Goal: Task Accomplishment & Management: Use online tool/utility

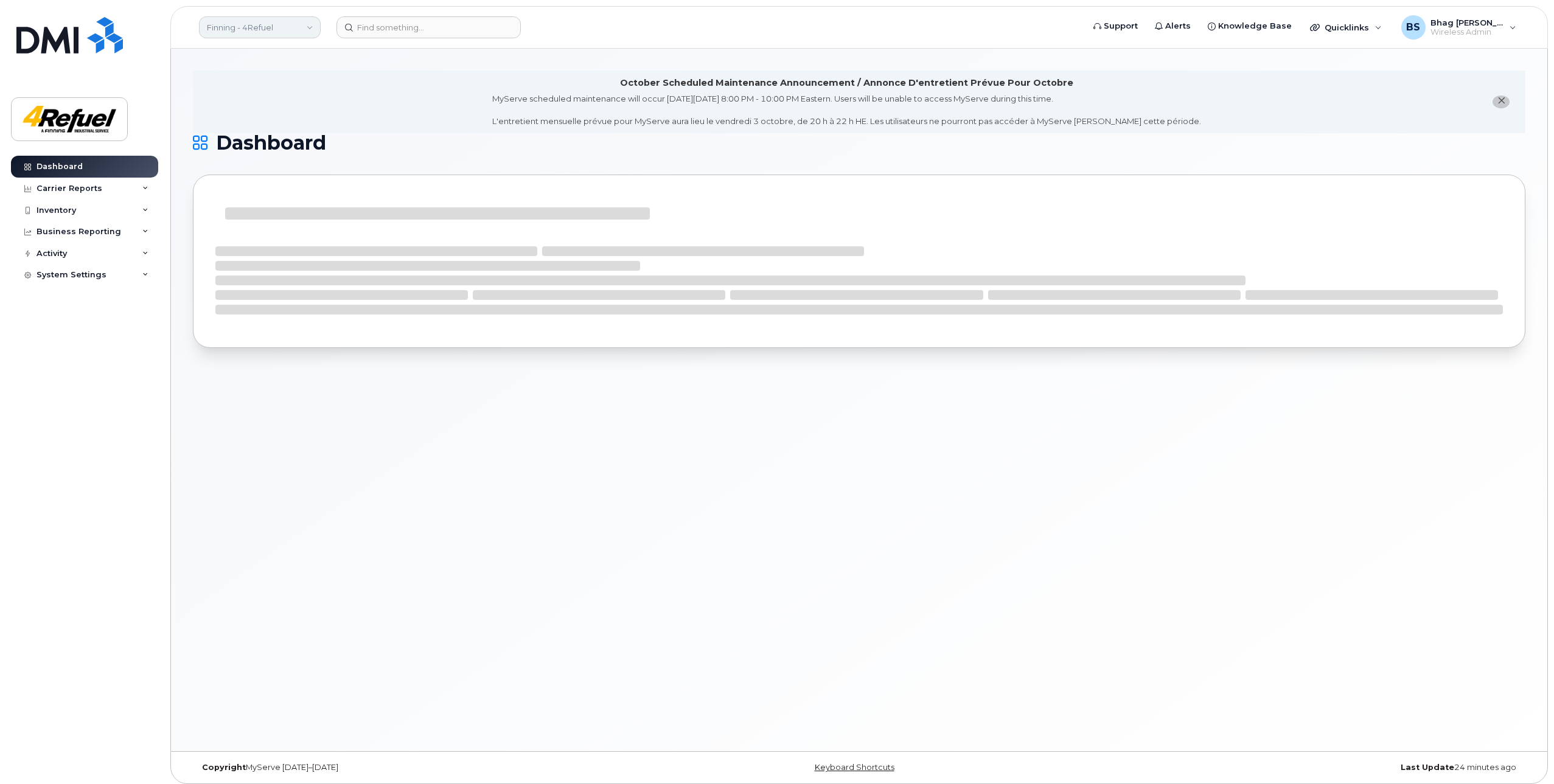
click at [303, 25] on link "Finning - 4Refuel" at bounding box center [260, 27] width 122 height 22
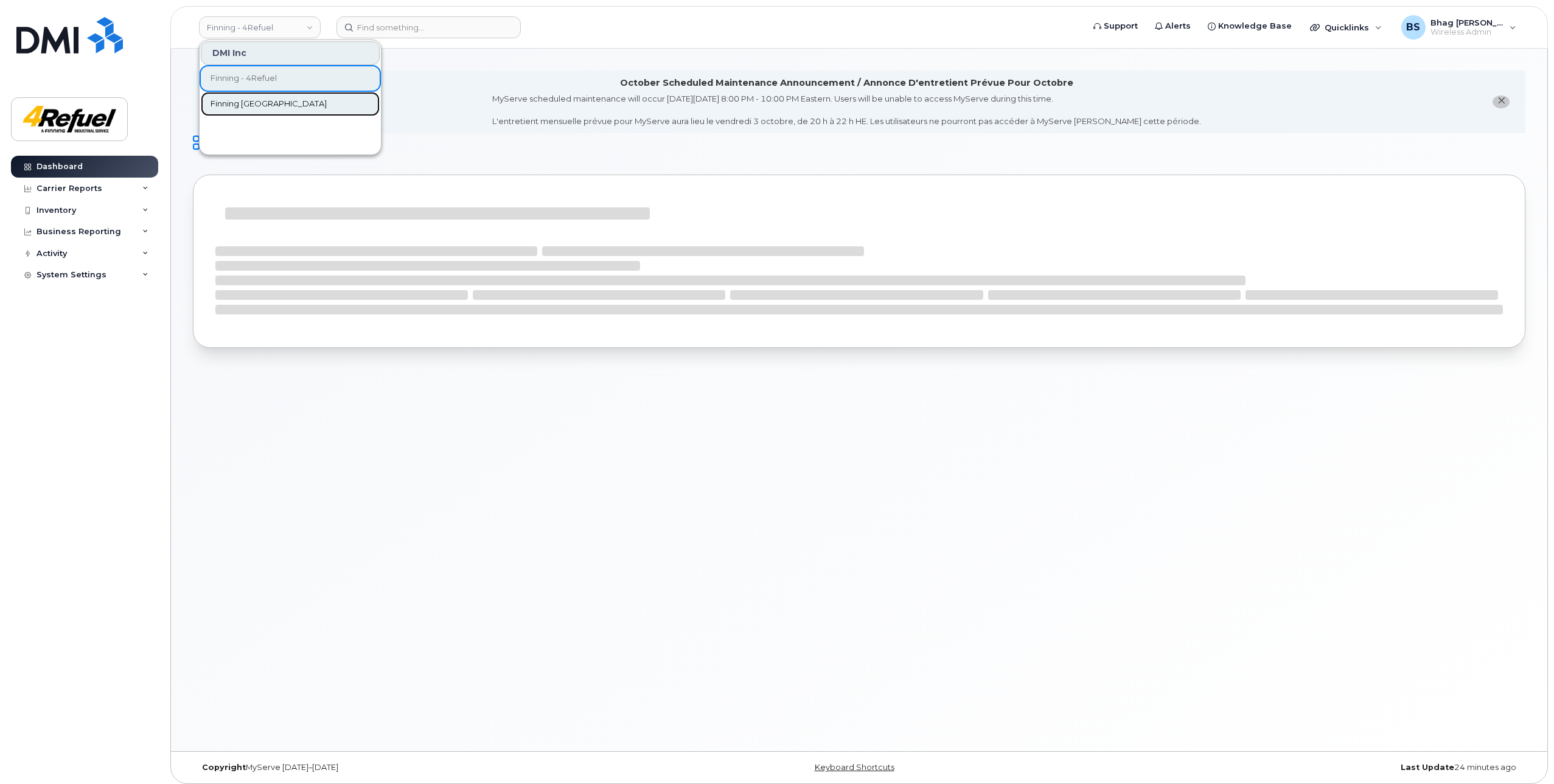
click at [241, 104] on span "Finning Canada" at bounding box center [269, 104] width 116 height 12
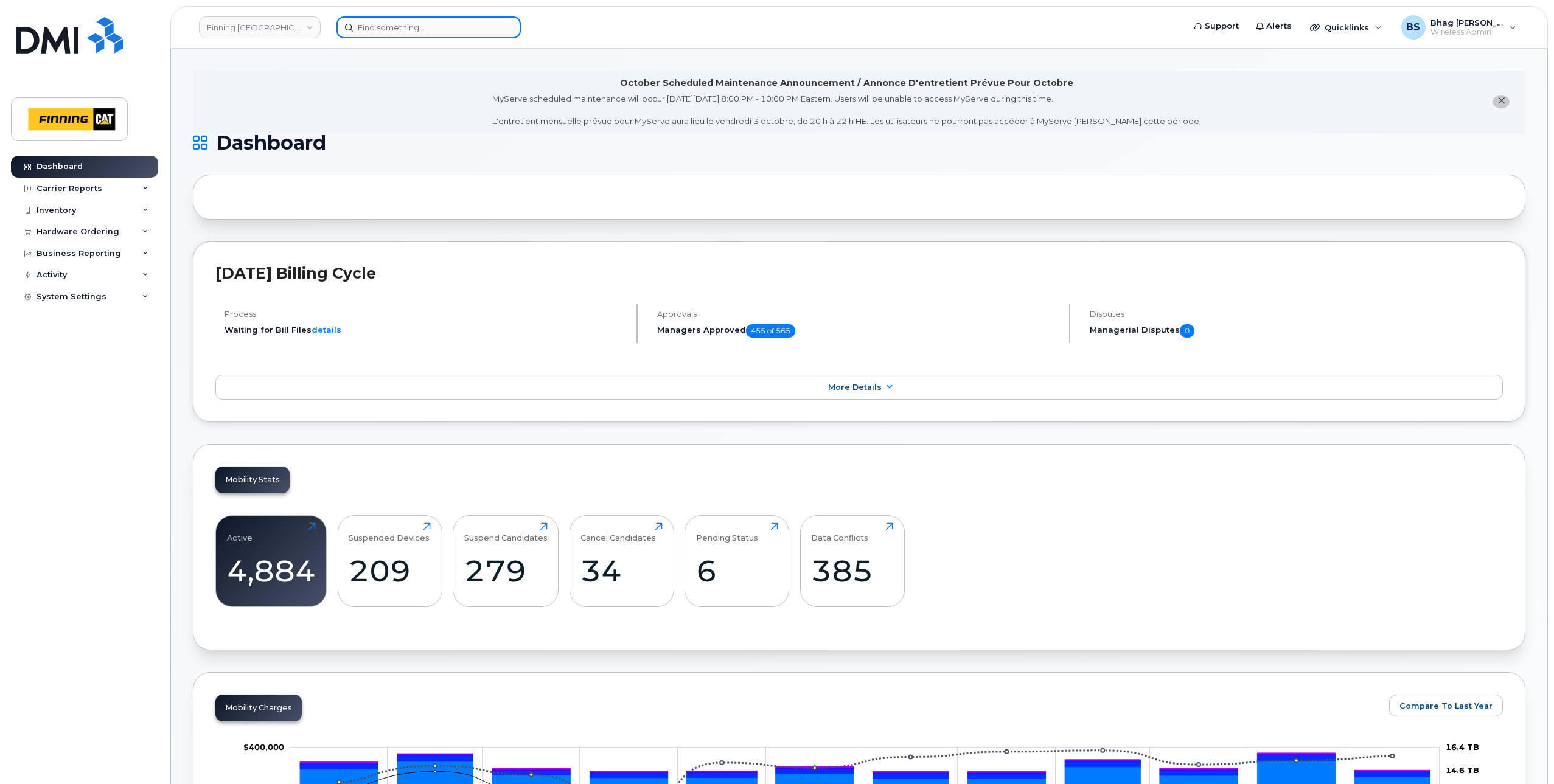
click at [427, 30] on input at bounding box center [428, 27] width 184 height 22
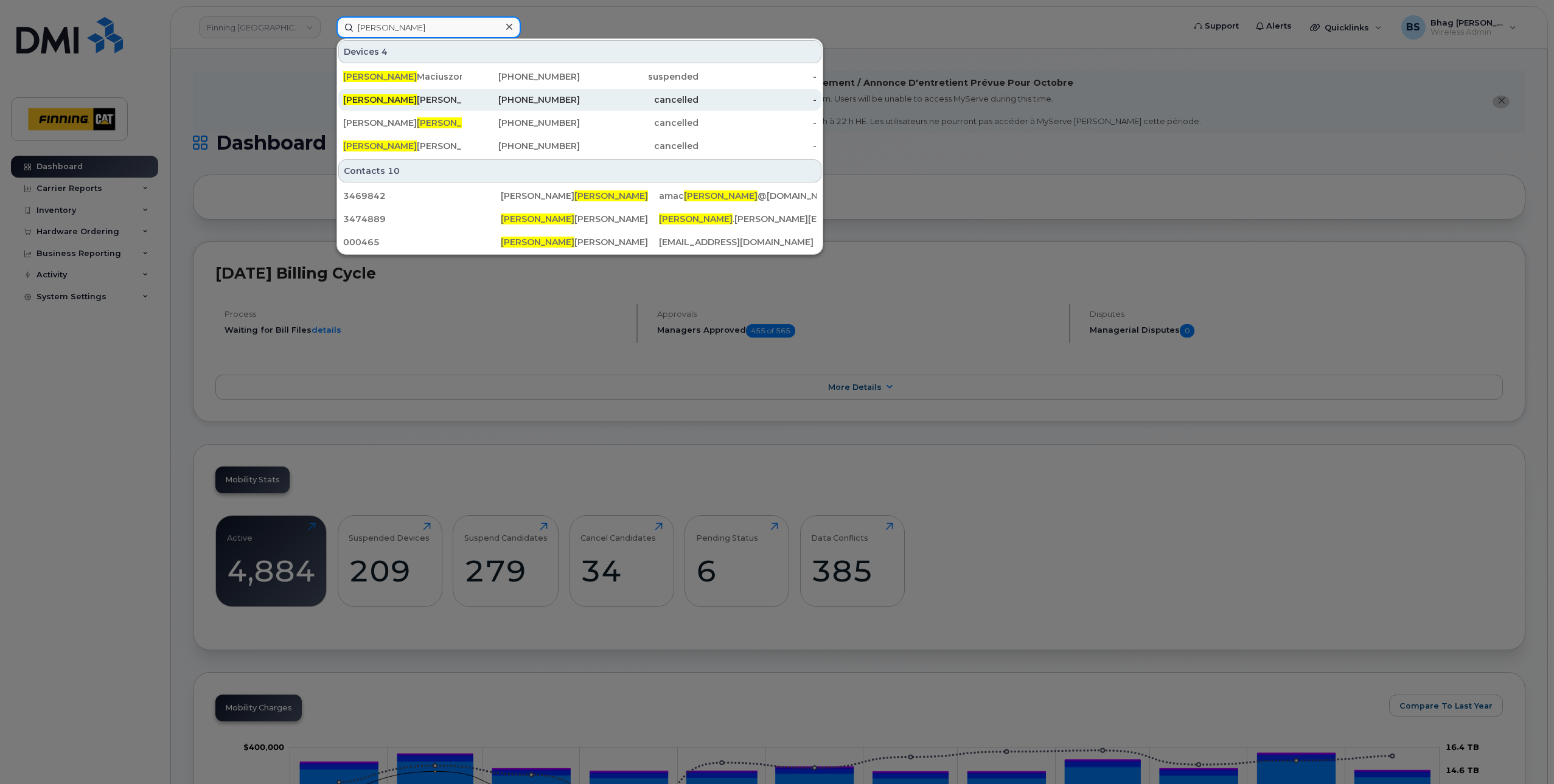
type input "arthur"
click at [393, 97] on div "Arthur Downie" at bounding box center [402, 100] width 119 height 12
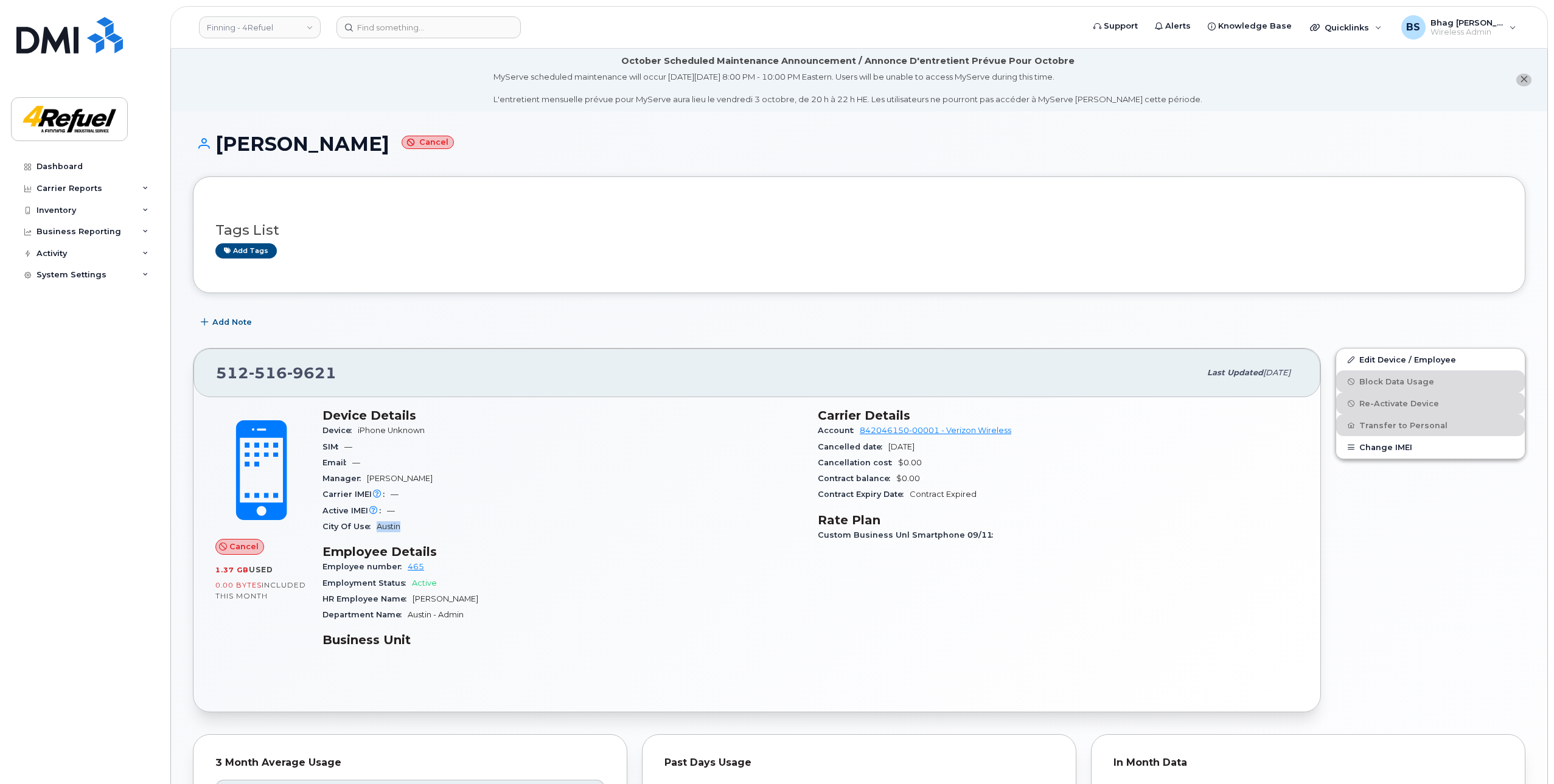
drag, startPoint x: 376, startPoint y: 526, endPoint x: 405, endPoint y: 530, distance: 29.3
click at [405, 530] on div "City Of Use [GEOGRAPHIC_DATA]" at bounding box center [563, 526] width 481 height 16
click at [43, 206] on div "Inventory" at bounding box center [56, 210] width 40 height 10
click at [66, 232] on div "Mobility Devices" at bounding box center [76, 232] width 68 height 11
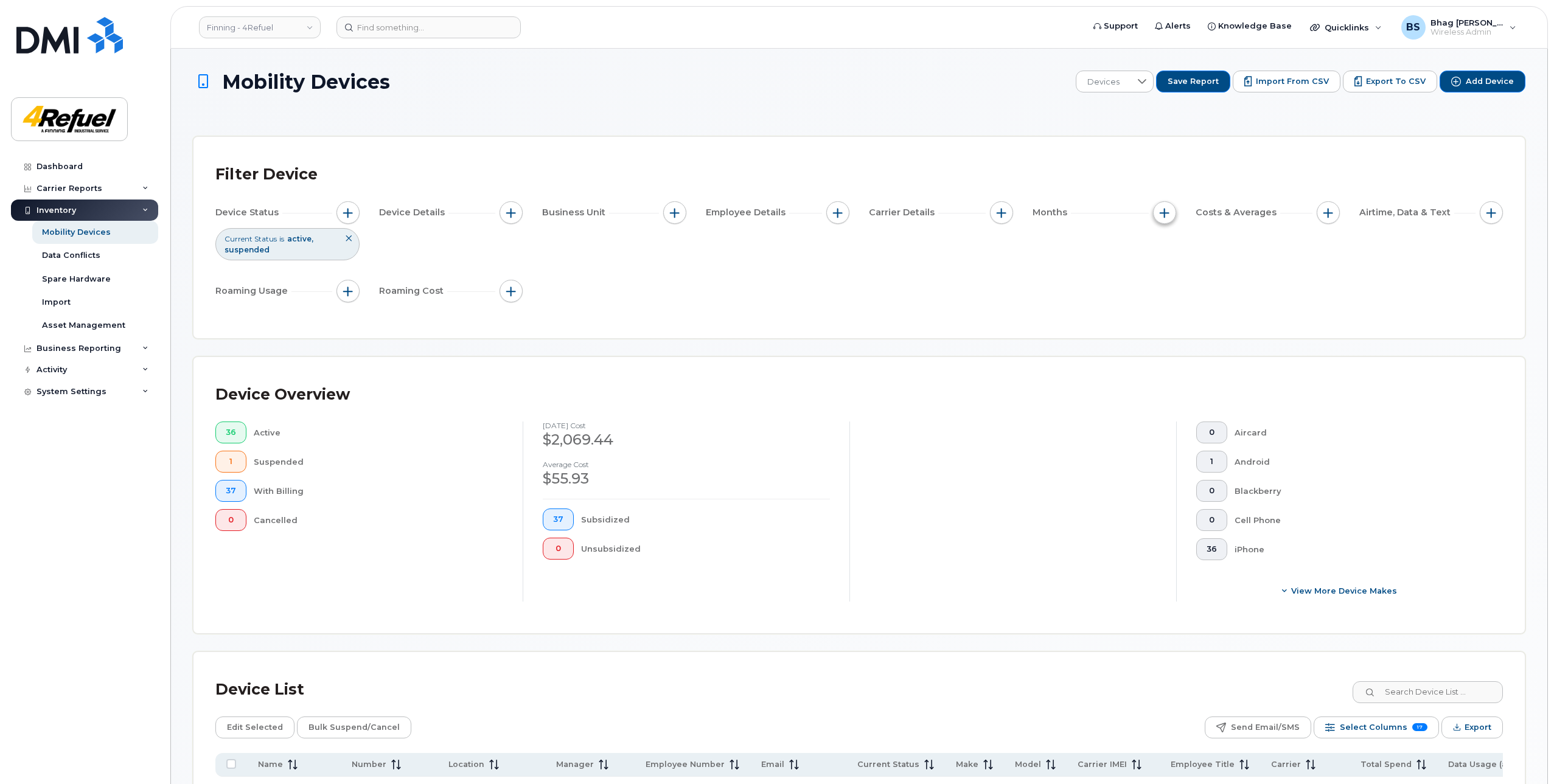
click at [1167, 212] on span "button" at bounding box center [1165, 213] width 10 height 10
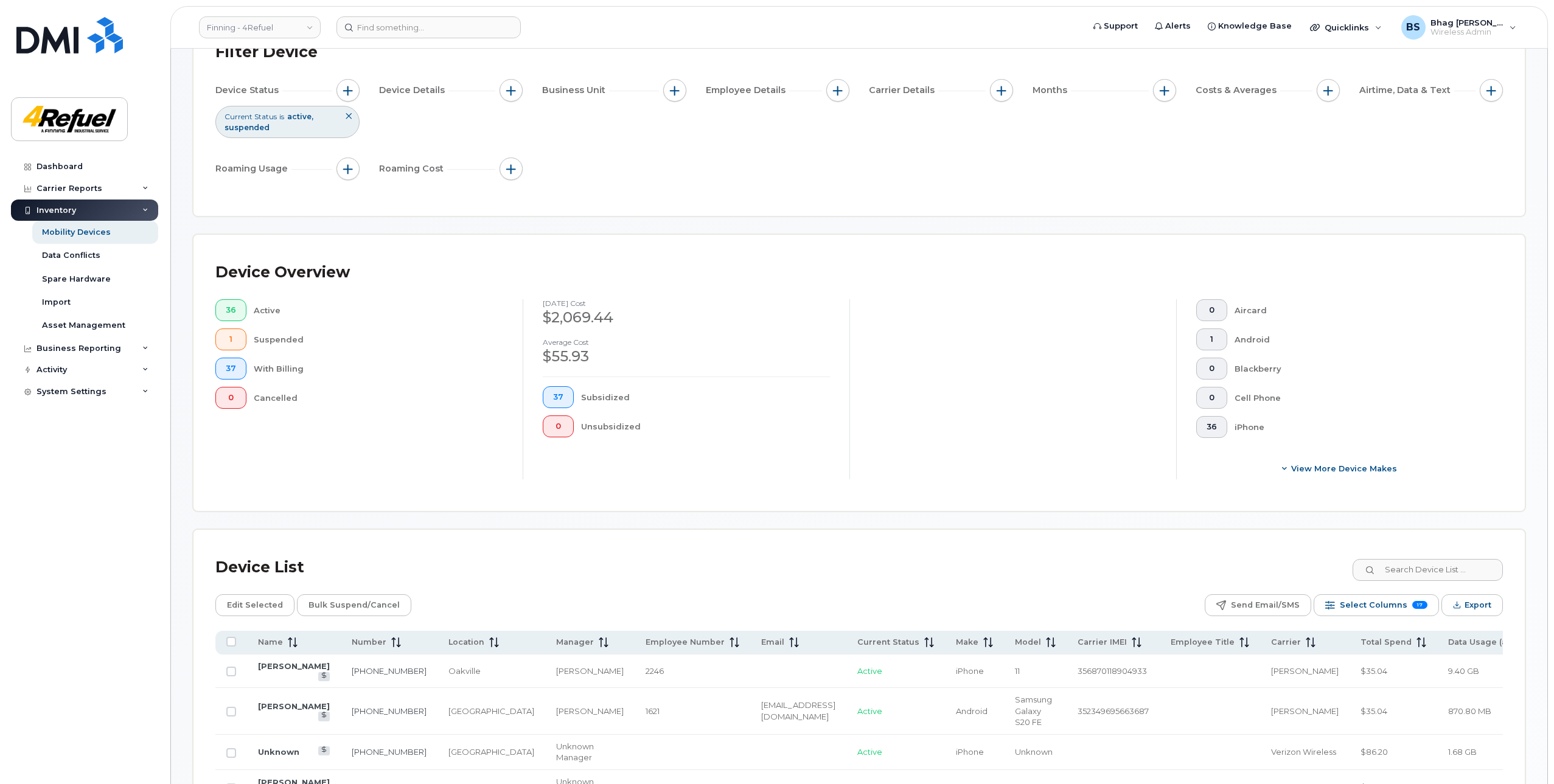
scroll to position [183, 0]
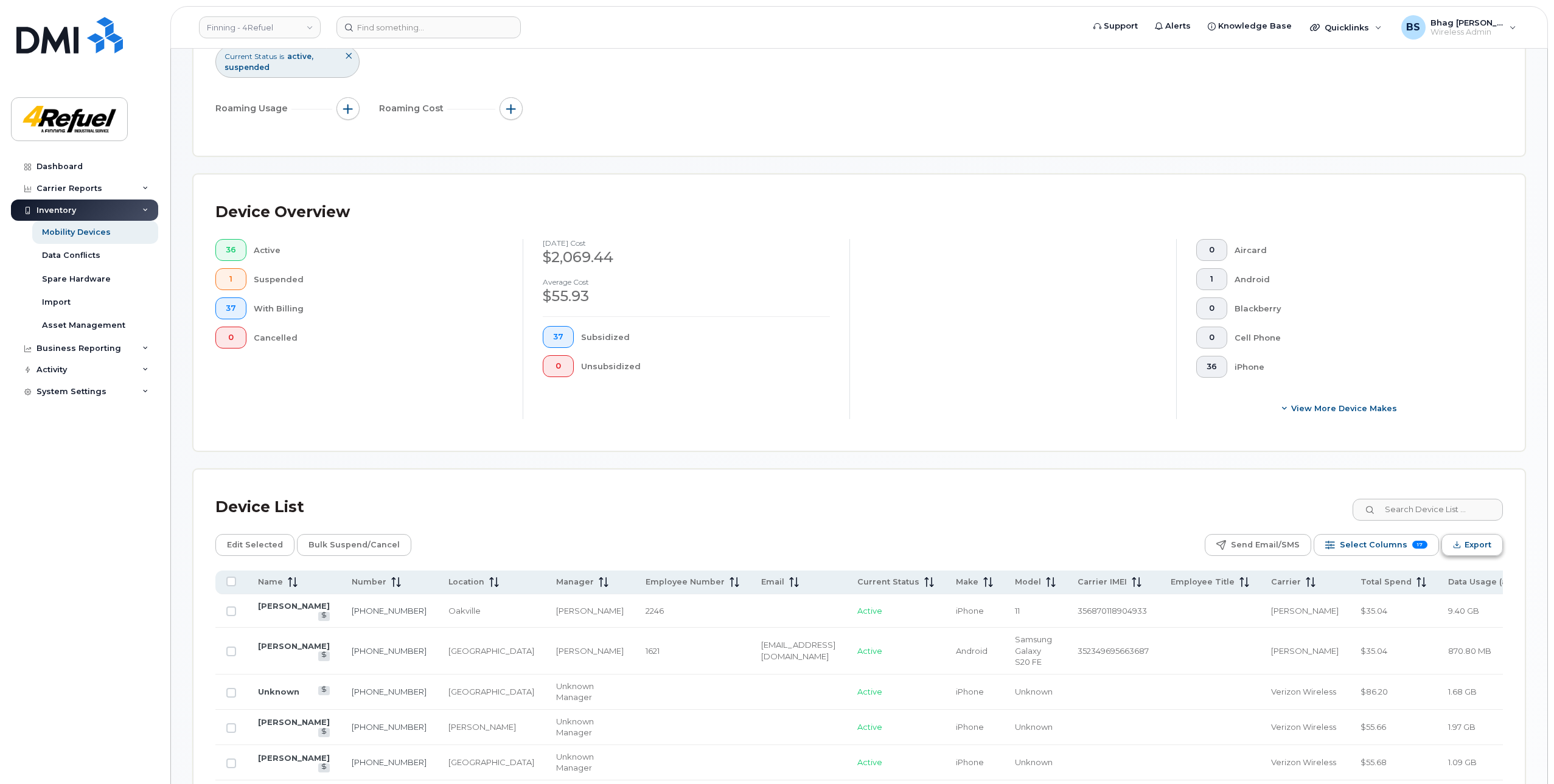
click at [1478, 544] on span "Export" at bounding box center [1478, 545] width 27 height 18
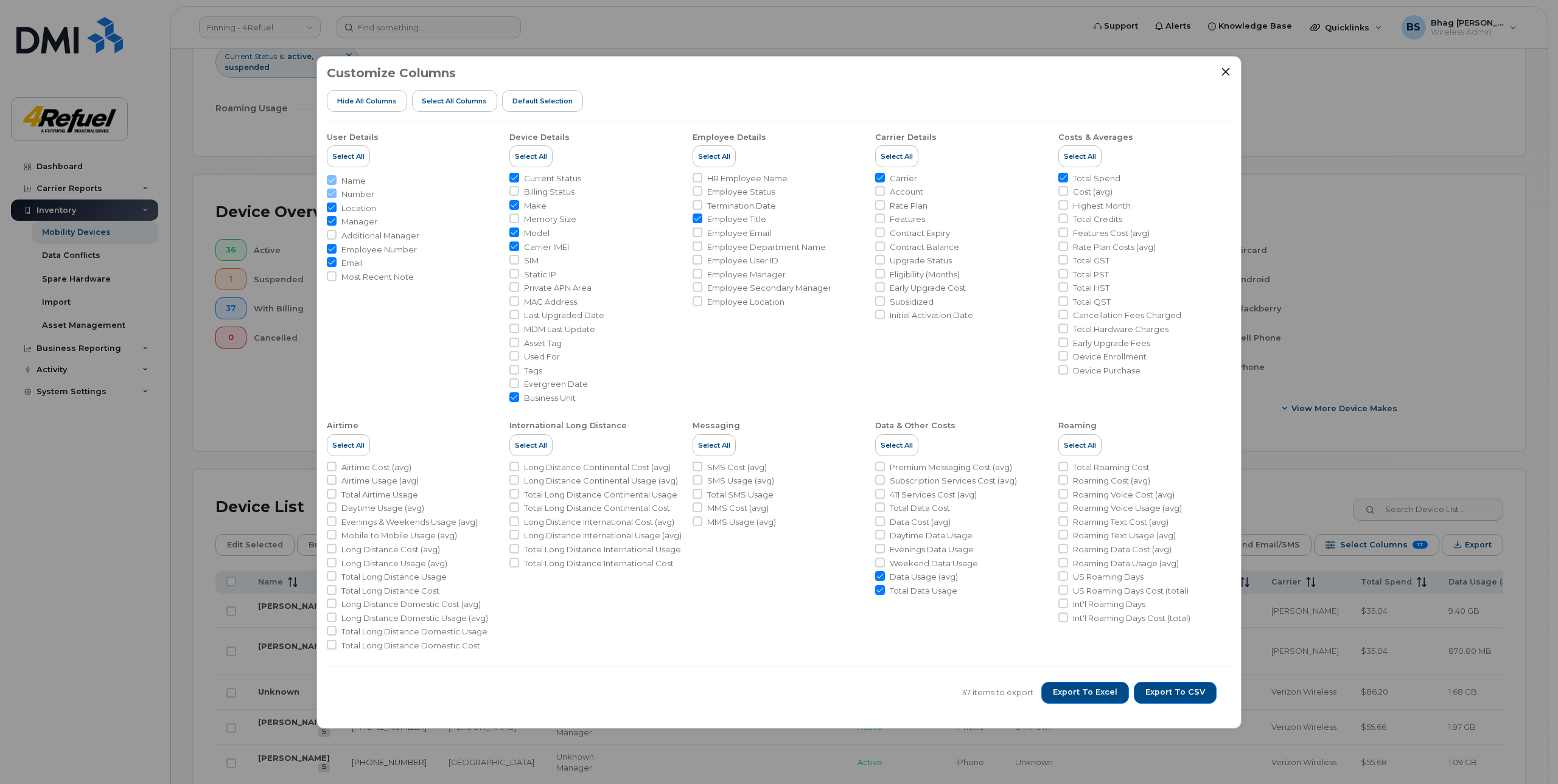
click at [331, 249] on input "Employee Number" at bounding box center [332, 249] width 10 height 10
checkbox input "false"
click at [331, 221] on input "Manager" at bounding box center [332, 221] width 10 height 10
checkbox input "false"
click at [1098, 691] on span "Export to Excel" at bounding box center [1085, 692] width 65 height 11
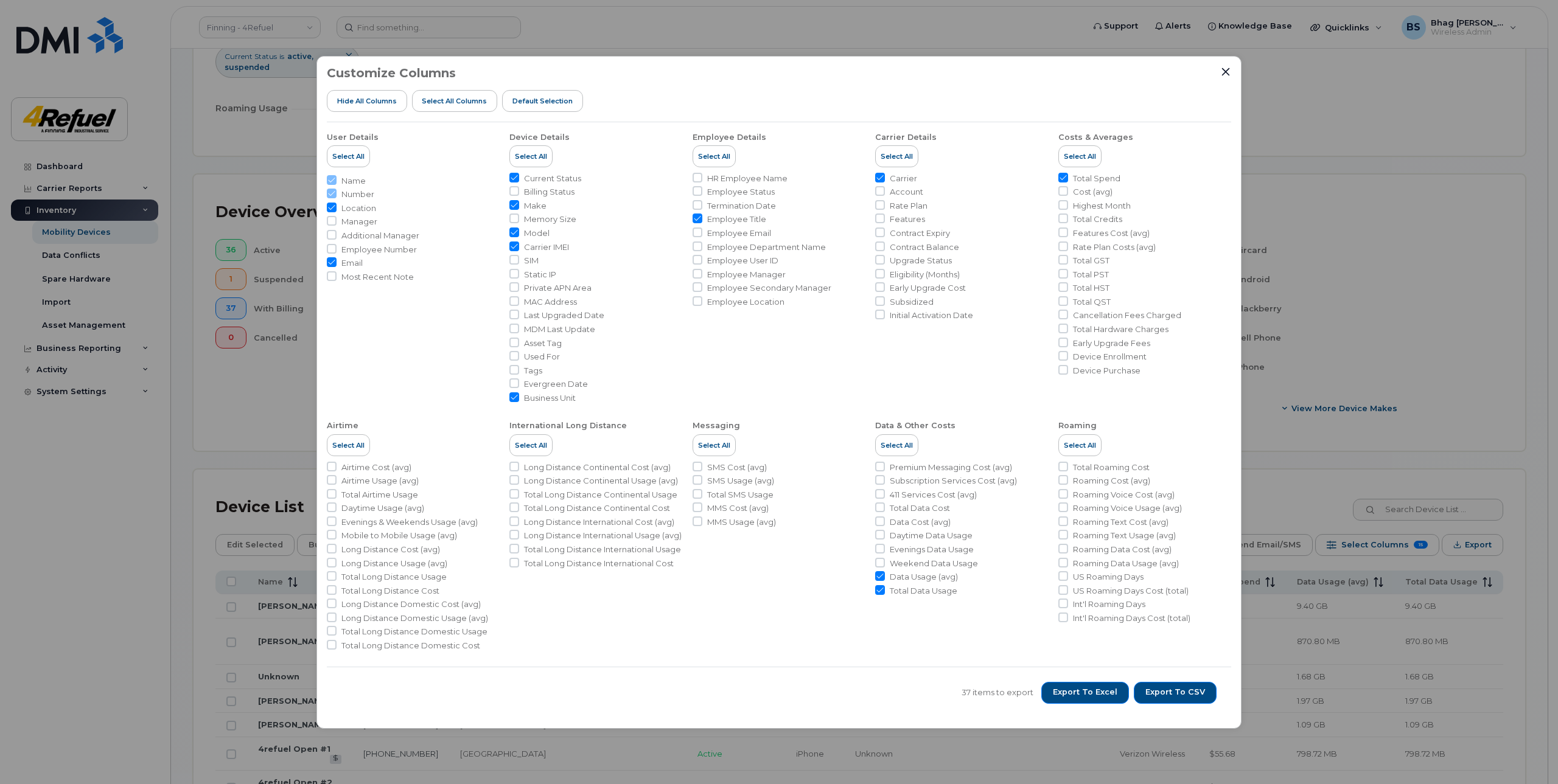
click at [1226, 65] on div "Customize Columns Hide All Columns Select all Columns Default Selection User De…" at bounding box center [779, 392] width 925 height 673
click at [1226, 67] on icon "Close" at bounding box center [1226, 71] width 10 height 10
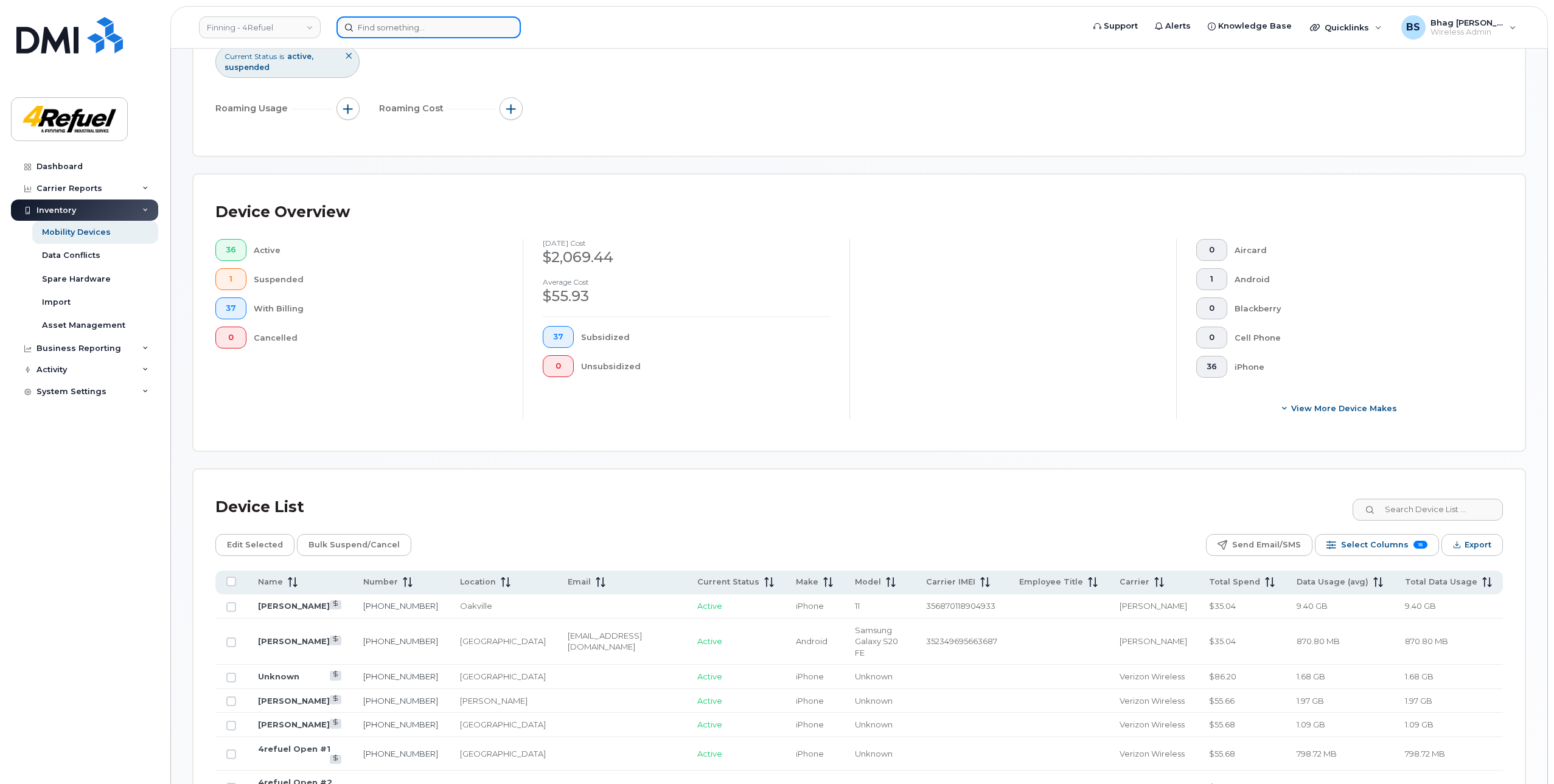
click at [400, 36] on input at bounding box center [428, 27] width 184 height 22
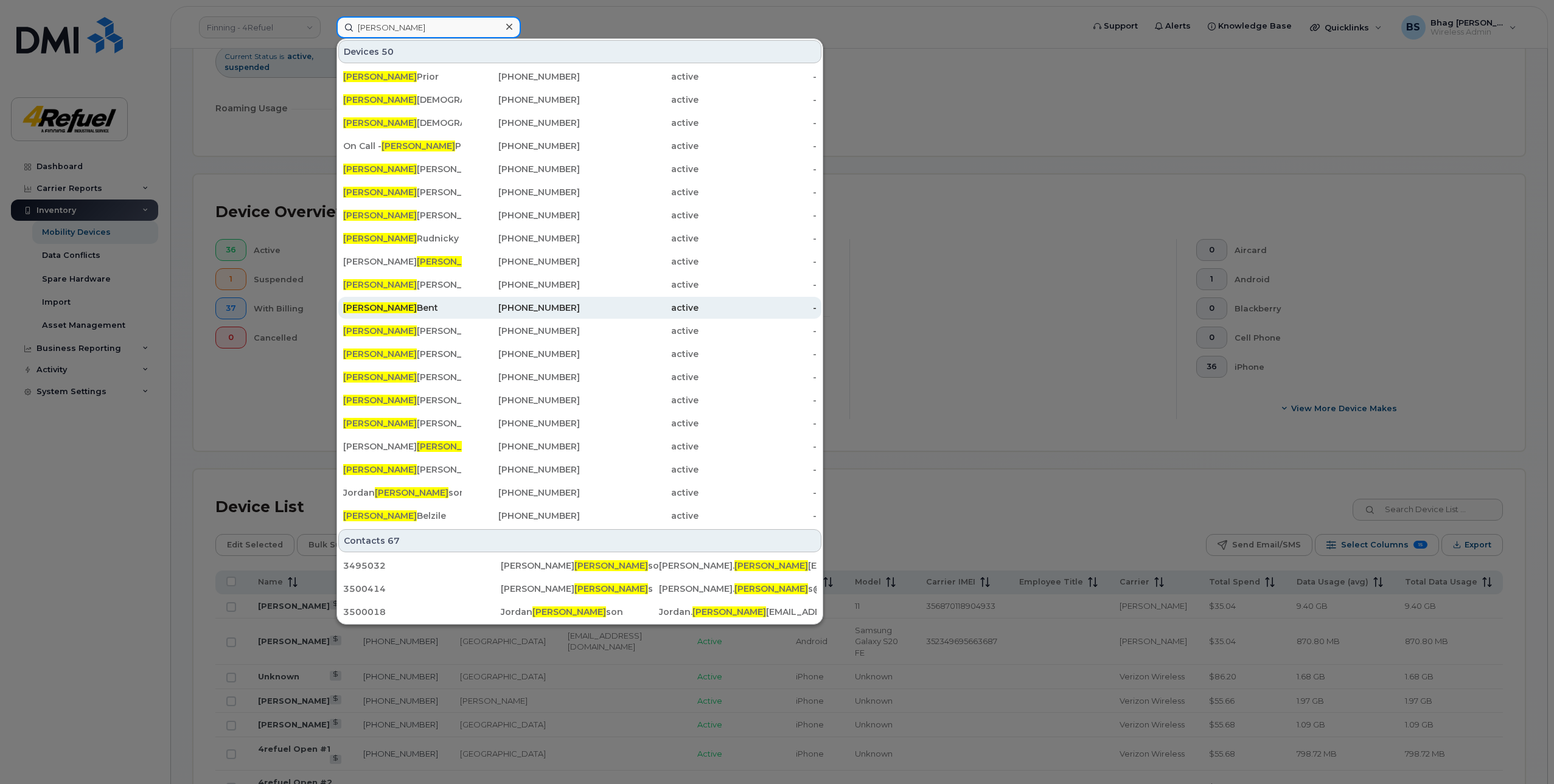
type input "[PERSON_NAME]"
click at [381, 306] on div "[PERSON_NAME]" at bounding box center [402, 308] width 119 height 12
